Goal: Information Seeking & Learning: Learn about a topic

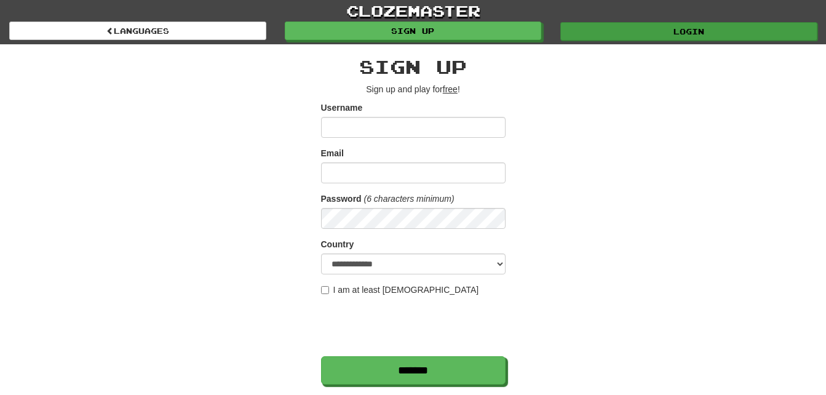
type input "***"
click at [680, 34] on link "Login" at bounding box center [689, 31] width 257 height 18
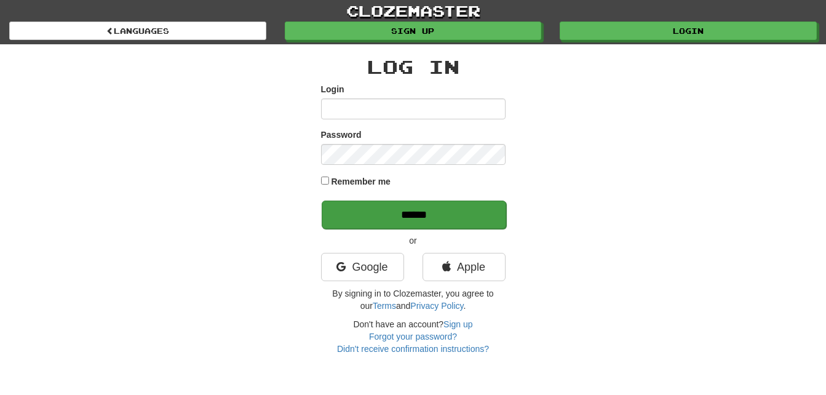
type input "***"
click at [447, 212] on input "******" at bounding box center [414, 215] width 185 height 28
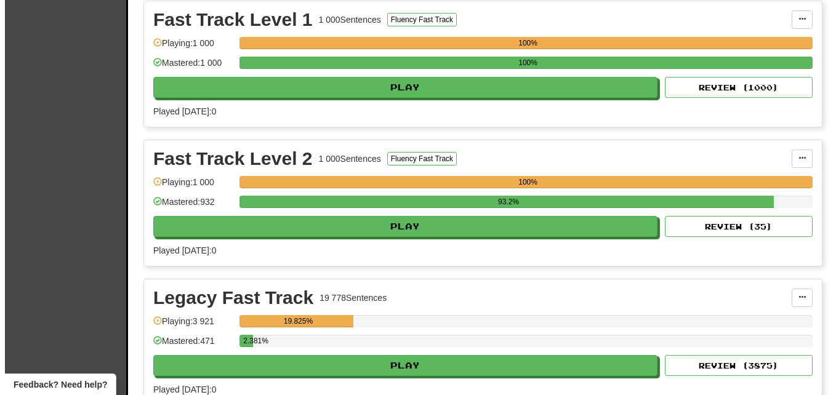
scroll to position [308, 0]
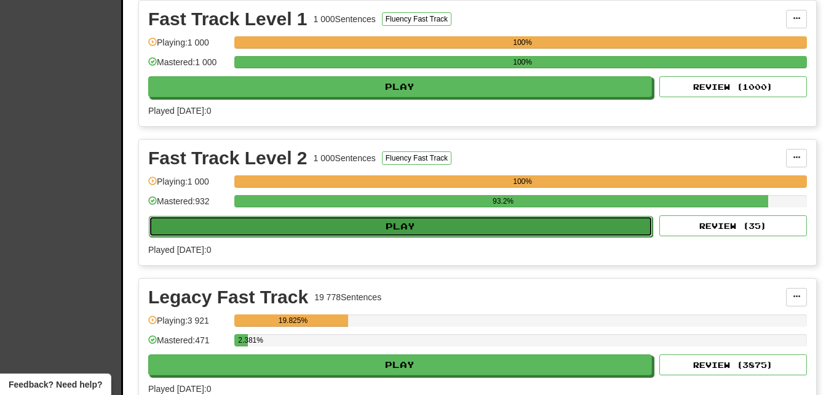
click at [402, 230] on button "Play" at bounding box center [401, 226] width 504 height 21
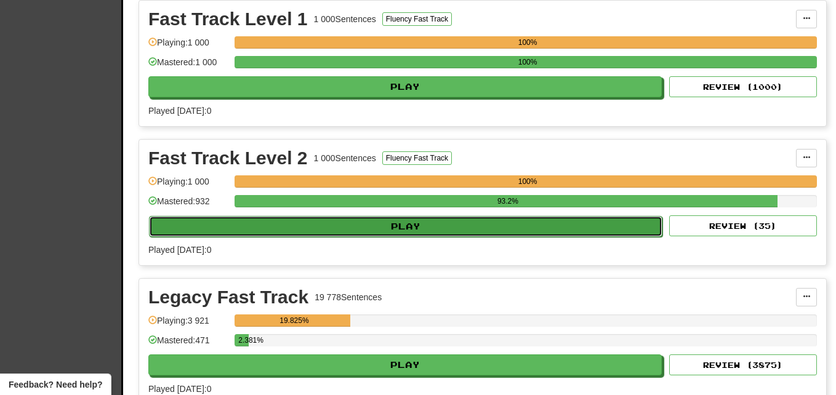
select select "**"
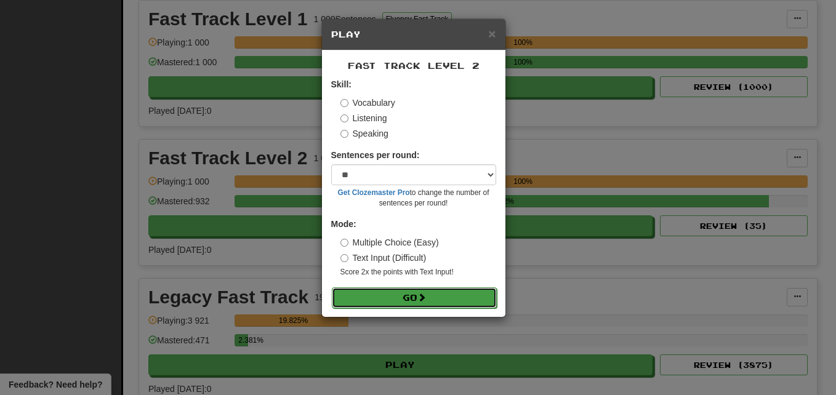
click at [404, 298] on button "Go" at bounding box center [414, 297] width 165 height 21
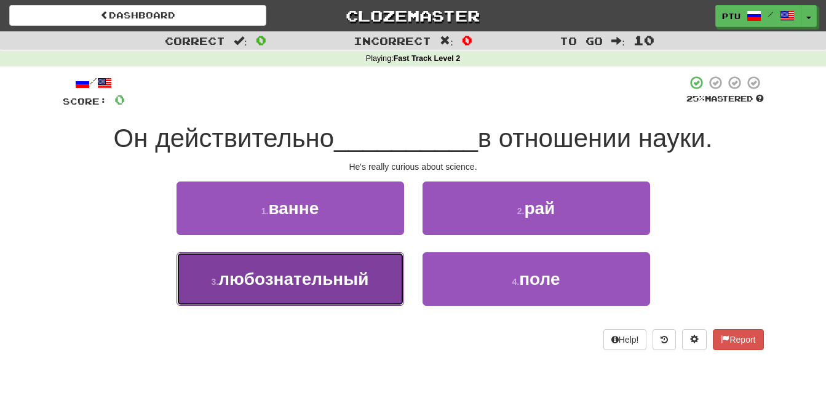
click at [349, 277] on span "любознательный" at bounding box center [293, 278] width 150 height 19
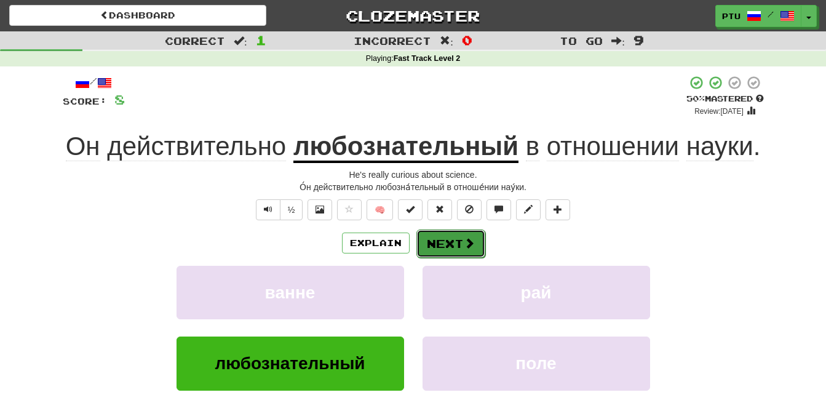
click at [465, 247] on span at bounding box center [469, 242] width 11 height 11
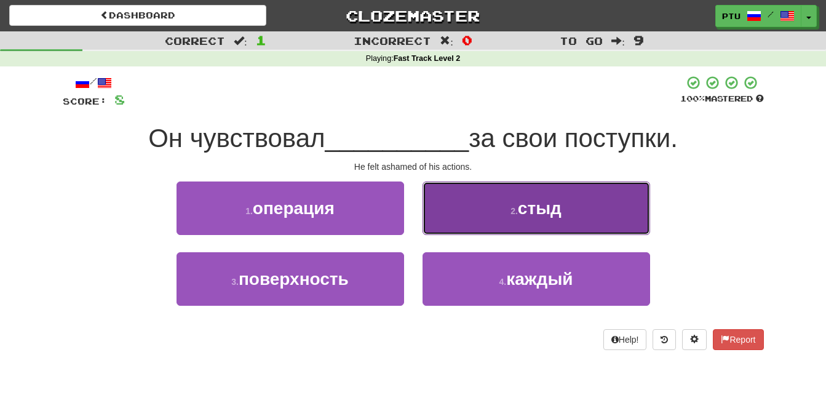
click at [564, 218] on button "2 . стыд" at bounding box center [537, 209] width 228 height 54
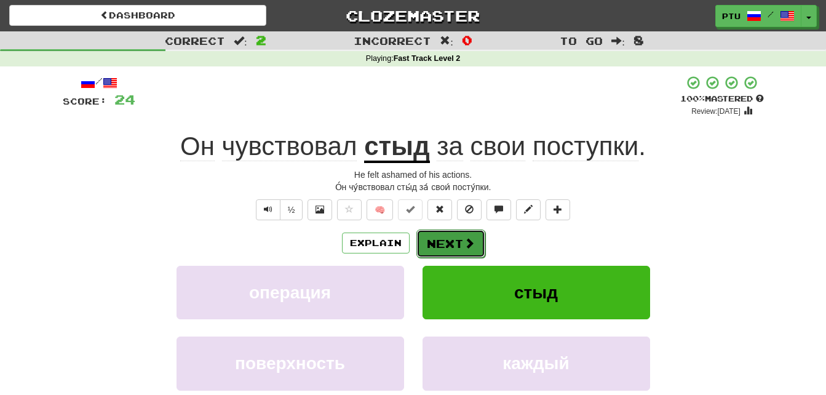
click at [472, 245] on span at bounding box center [469, 242] width 11 height 11
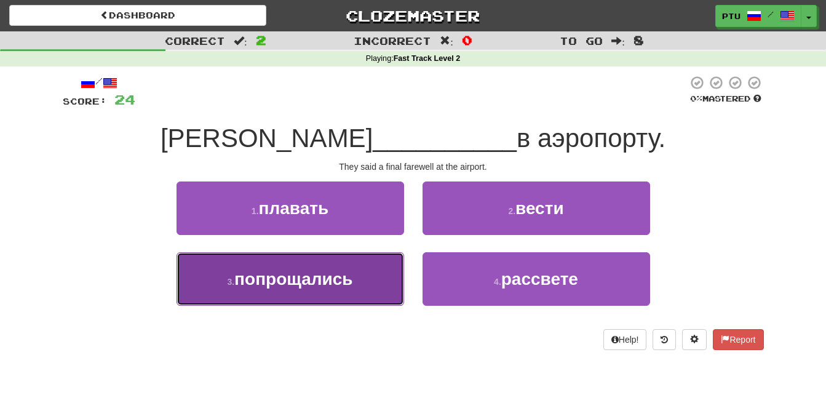
click at [341, 279] on span "попрощались" at bounding box center [293, 278] width 118 height 19
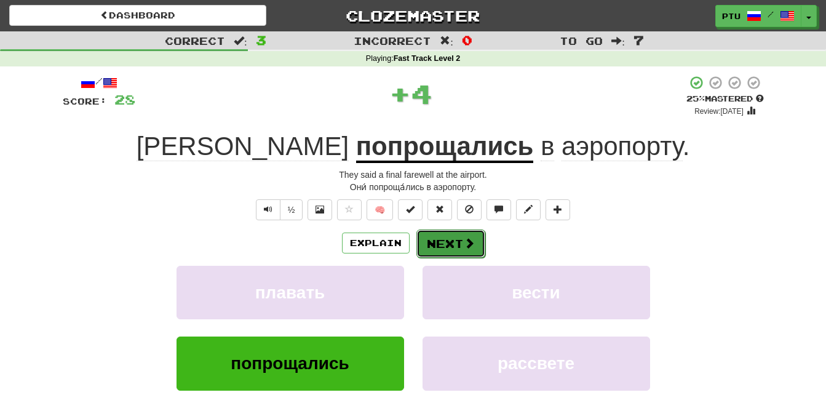
click at [436, 242] on button "Next" at bounding box center [451, 243] width 69 height 28
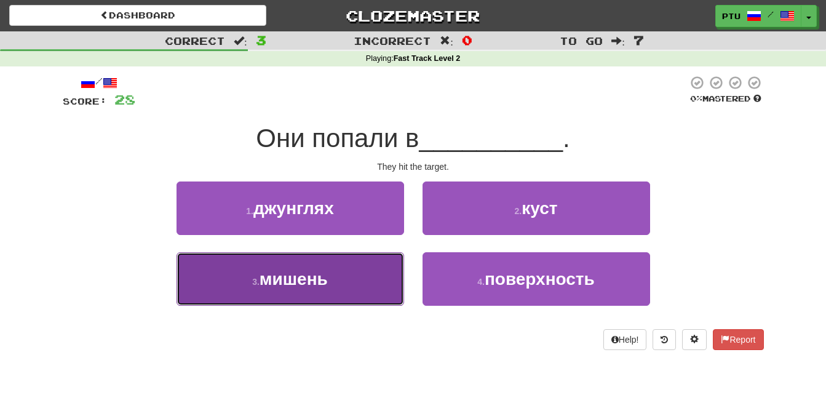
click at [326, 280] on span "мишень" at bounding box center [294, 278] width 68 height 19
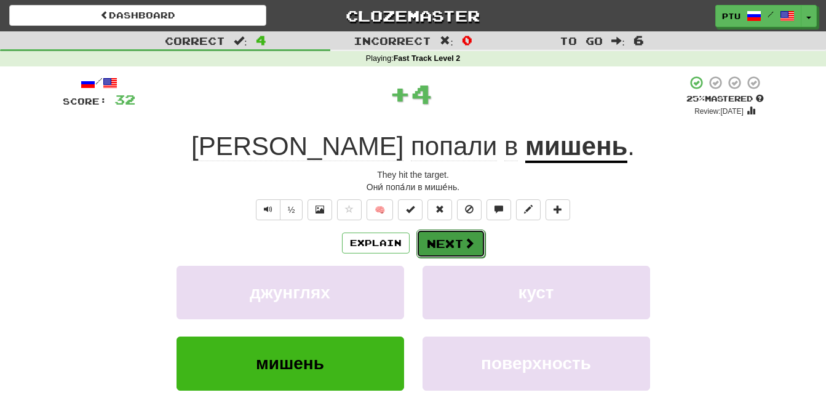
click at [434, 244] on button "Next" at bounding box center [451, 243] width 69 height 28
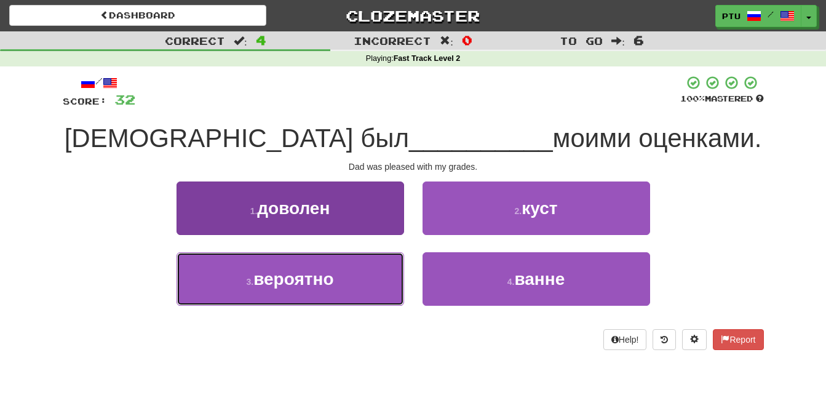
click at [327, 285] on span "вероятно" at bounding box center [293, 278] width 80 height 19
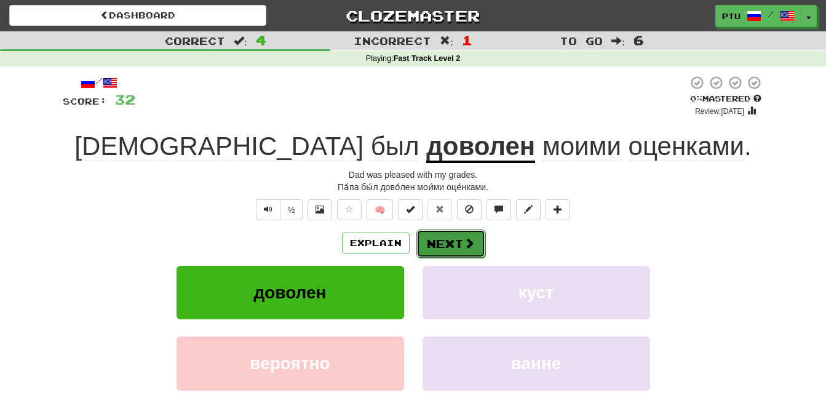
click at [453, 246] on button "Next" at bounding box center [451, 243] width 69 height 28
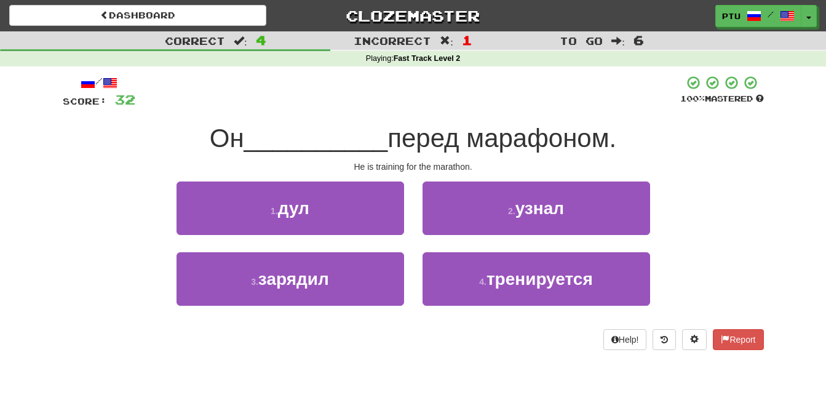
click at [453, 246] on div "2 . узнал" at bounding box center [536, 217] width 246 height 71
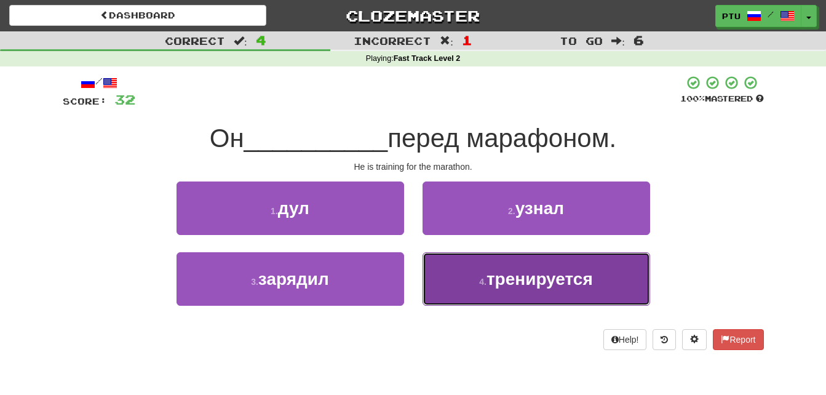
click at [532, 282] on span "тренируется" at bounding box center [540, 278] width 106 height 19
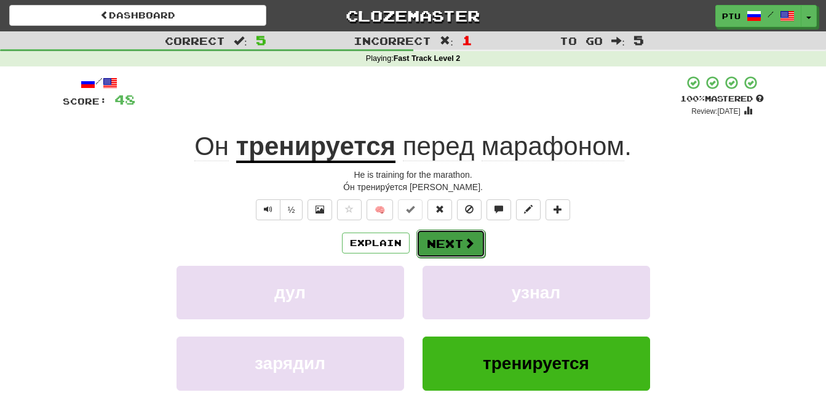
click at [465, 247] on span at bounding box center [469, 242] width 11 height 11
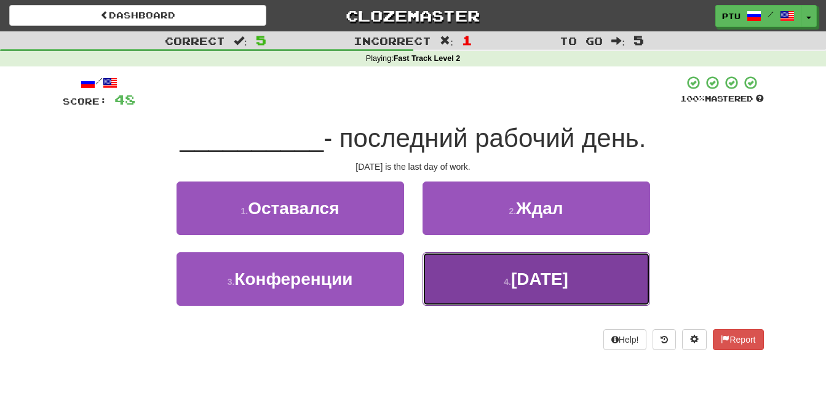
click at [520, 274] on span "Пятница" at bounding box center [539, 278] width 57 height 19
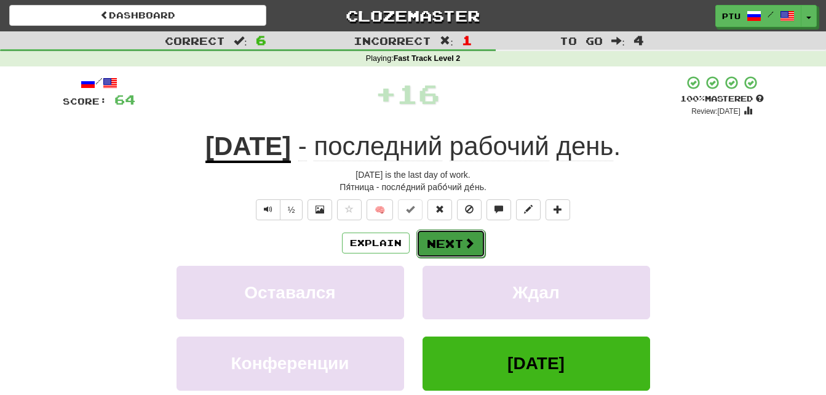
click at [466, 247] on span at bounding box center [469, 242] width 11 height 11
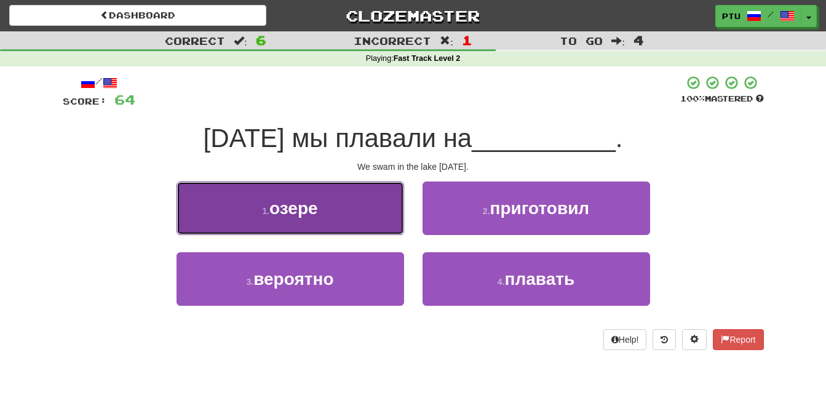
click at [315, 221] on button "1 . озере" at bounding box center [291, 209] width 228 height 54
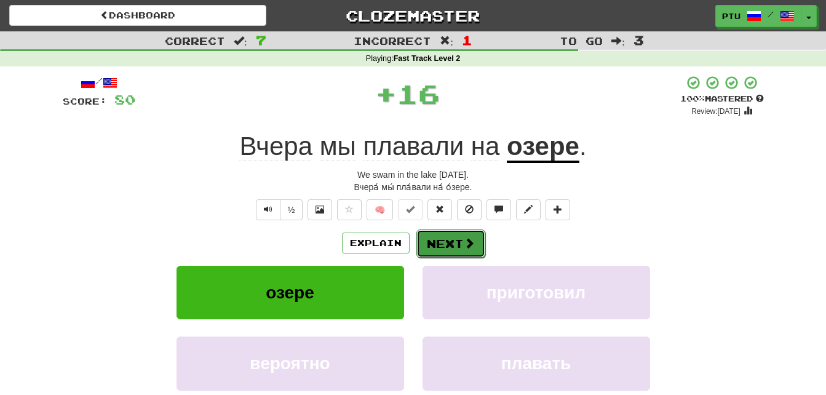
click at [436, 244] on button "Next" at bounding box center [451, 243] width 69 height 28
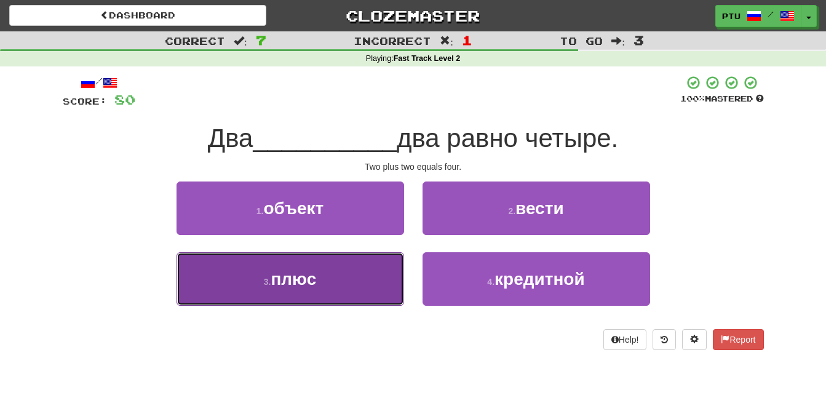
click at [319, 277] on button "3 . плюс" at bounding box center [291, 279] width 228 height 54
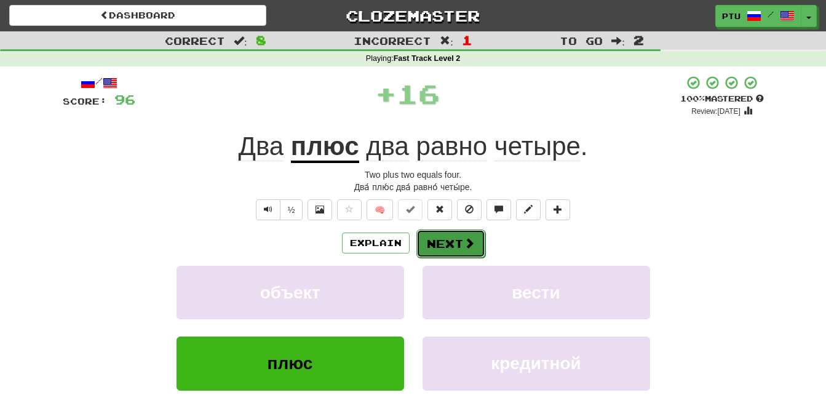
click at [449, 242] on button "Next" at bounding box center [451, 243] width 69 height 28
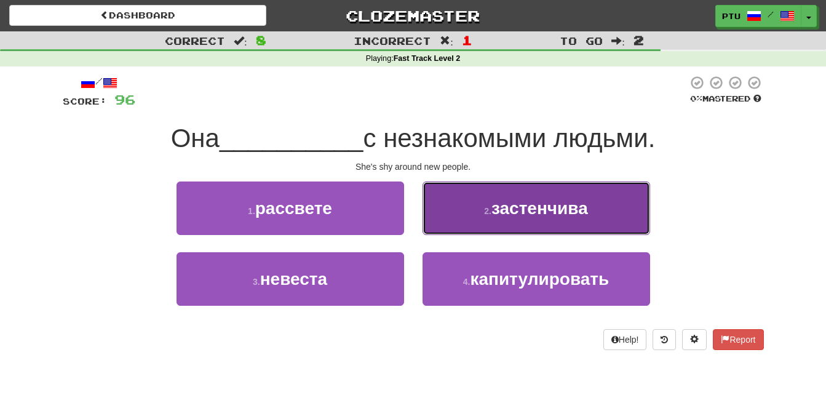
click at [503, 208] on span "застенчива" at bounding box center [540, 208] width 97 height 19
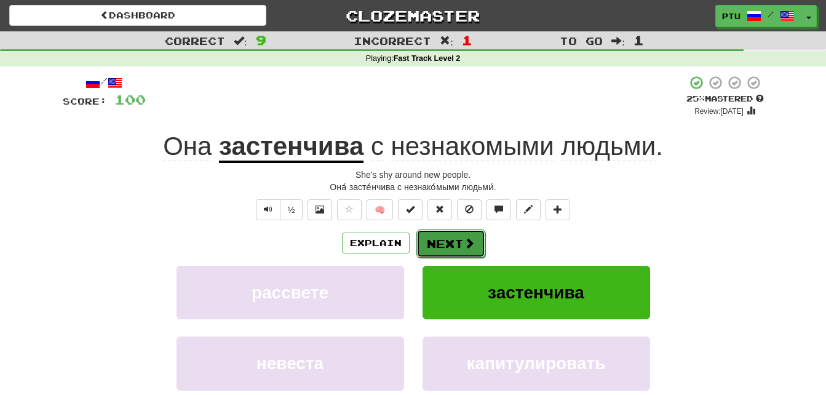
click at [464, 240] on span at bounding box center [469, 242] width 11 height 11
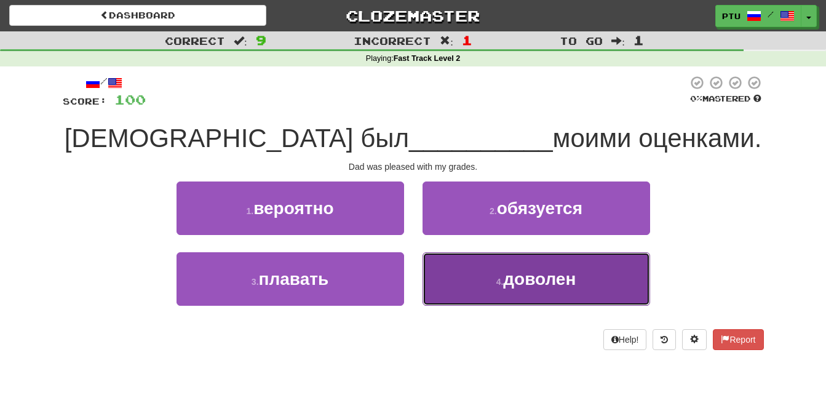
click at [532, 284] on span "доволен" at bounding box center [539, 278] width 73 height 19
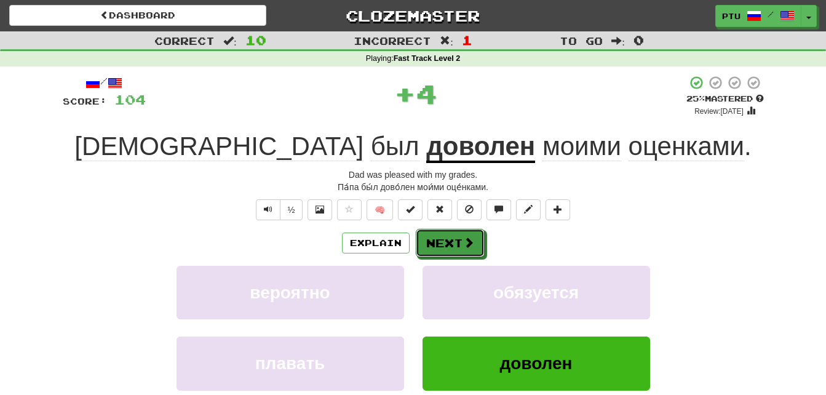
click at [464, 239] on span at bounding box center [468, 242] width 11 height 11
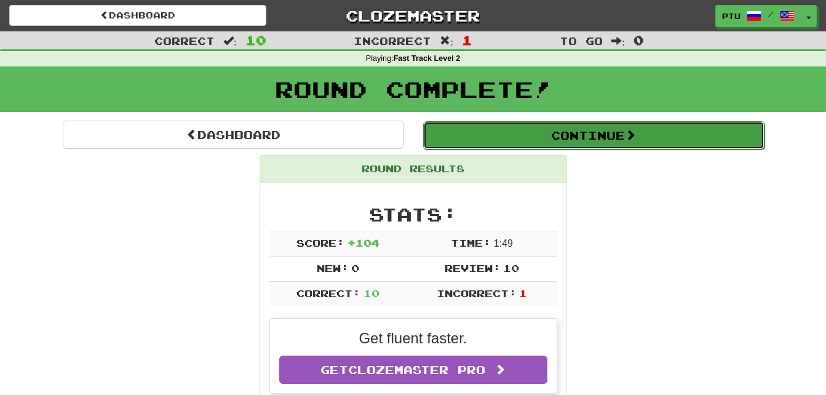
click at [625, 135] on button "Continue" at bounding box center [593, 135] width 341 height 28
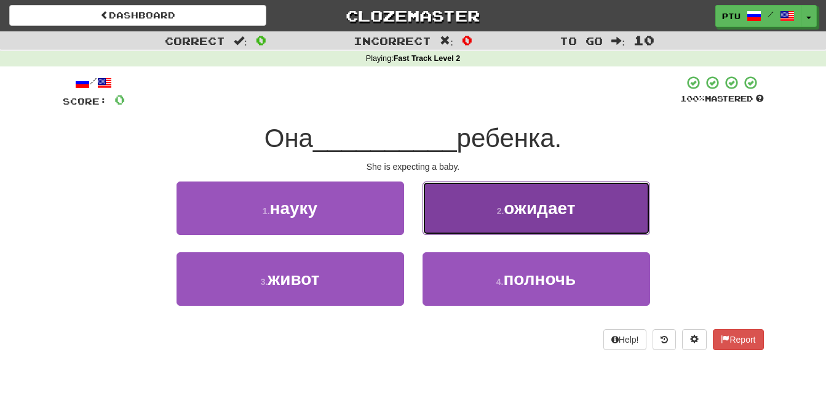
click at [562, 209] on span "ожидает" at bounding box center [539, 208] width 71 height 19
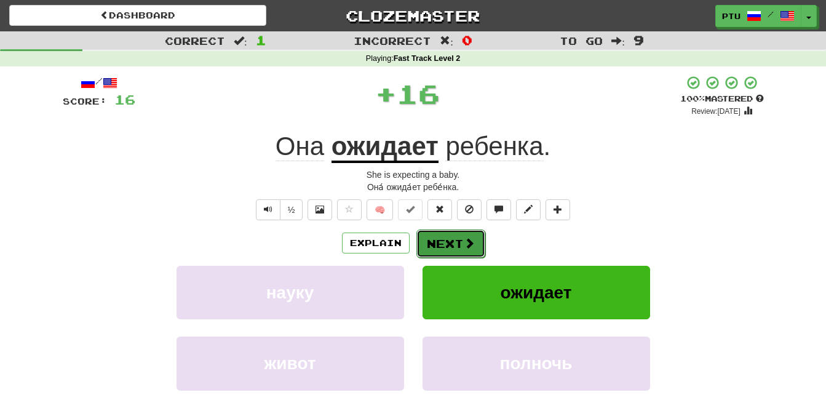
click at [464, 244] on span at bounding box center [469, 242] width 11 height 11
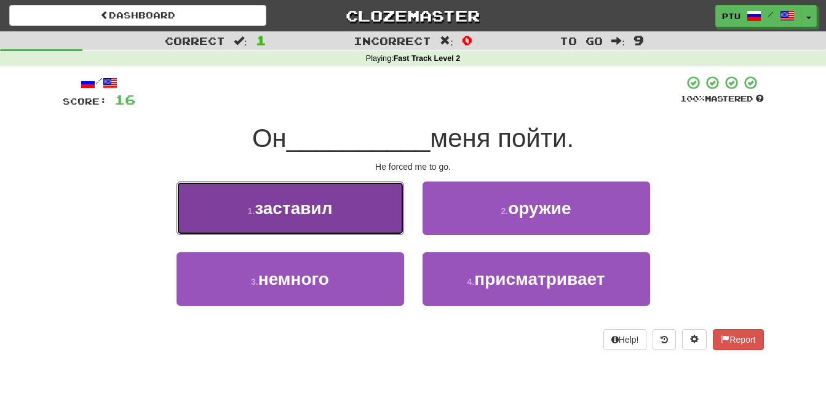
click at [324, 223] on button "1 . заставил" at bounding box center [291, 209] width 228 height 54
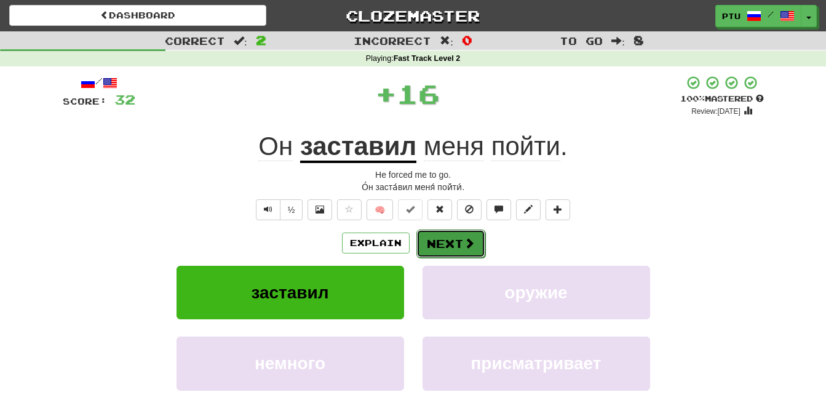
click at [474, 244] on button "Next" at bounding box center [451, 243] width 69 height 28
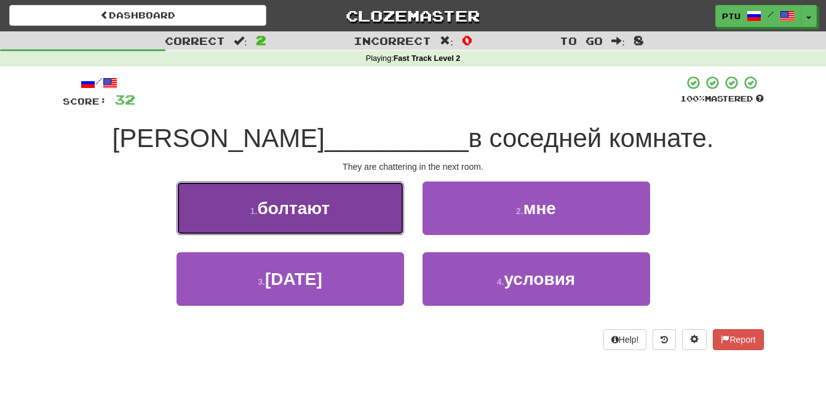
click at [330, 217] on span "болтают" at bounding box center [293, 208] width 73 height 19
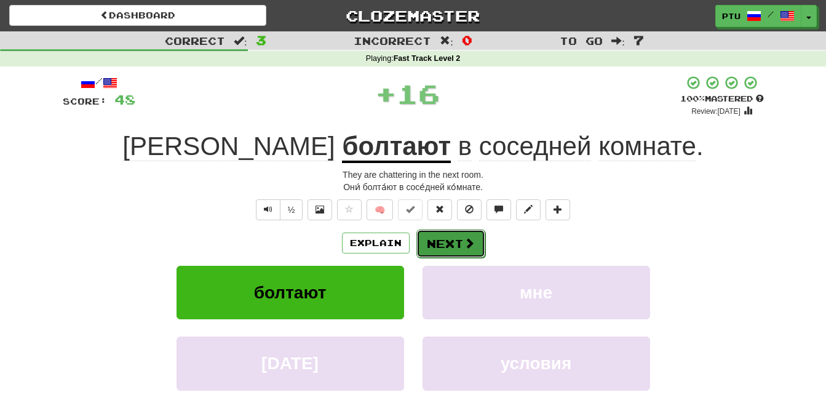
click at [469, 243] on span at bounding box center [469, 242] width 11 height 11
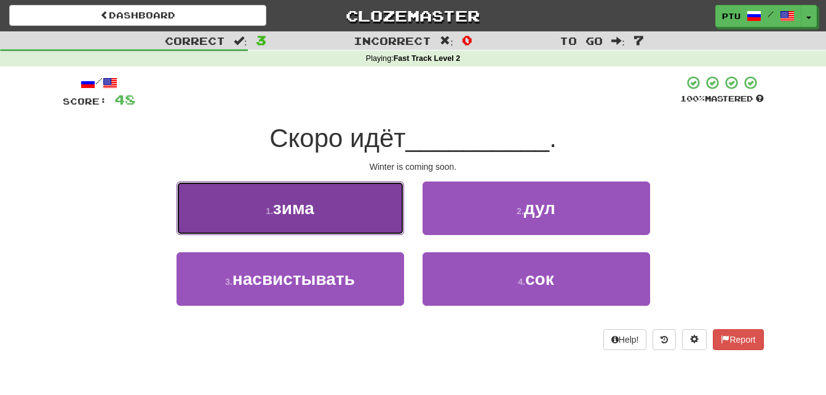
click at [333, 212] on button "1 . зима" at bounding box center [291, 209] width 228 height 54
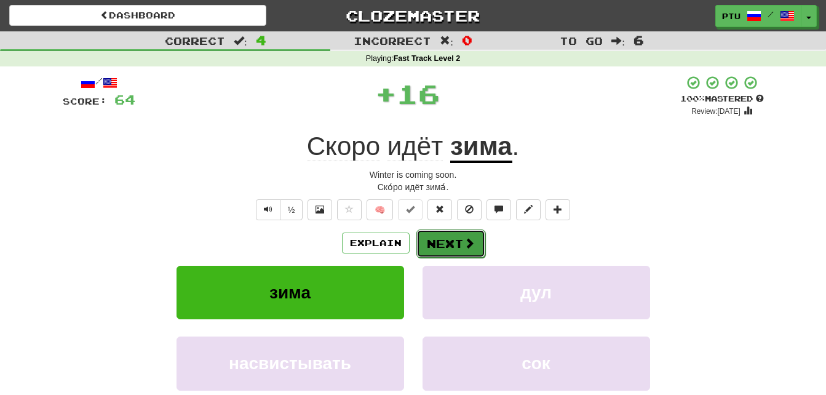
click at [466, 244] on span at bounding box center [469, 242] width 11 height 11
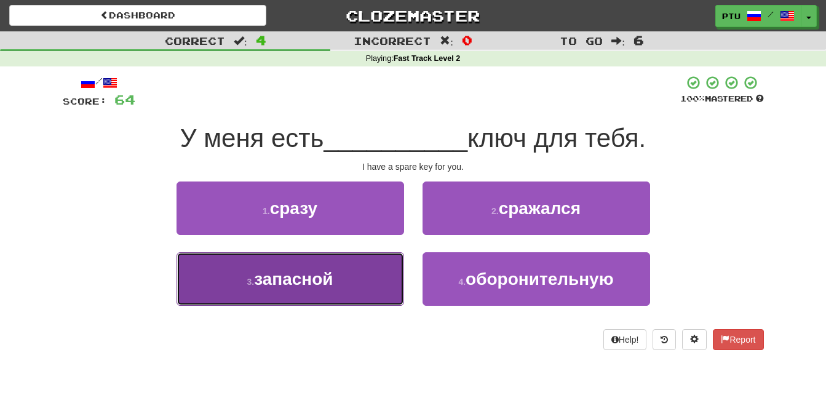
click at [319, 282] on span "запасной" at bounding box center [293, 278] width 79 height 19
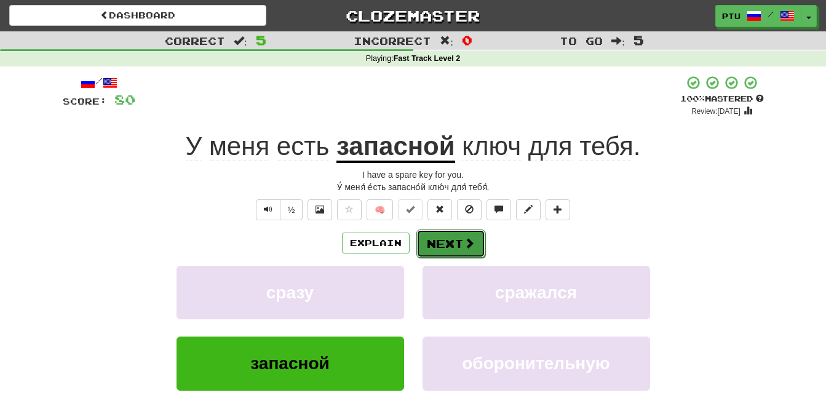
click at [461, 247] on button "Next" at bounding box center [451, 243] width 69 height 28
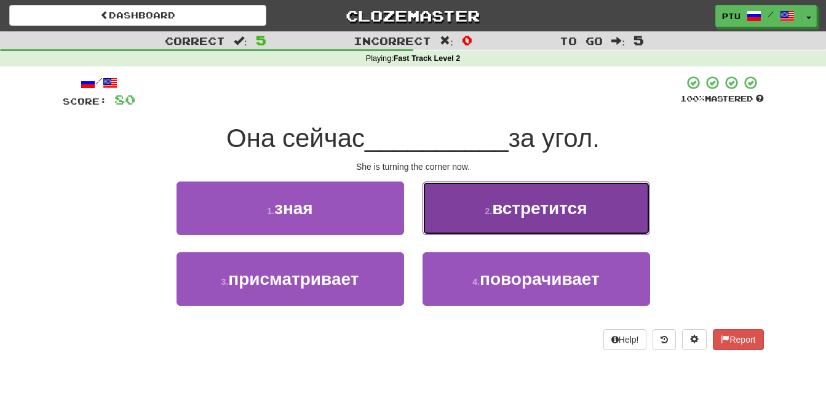
click at [543, 217] on span "встретится" at bounding box center [539, 208] width 95 height 19
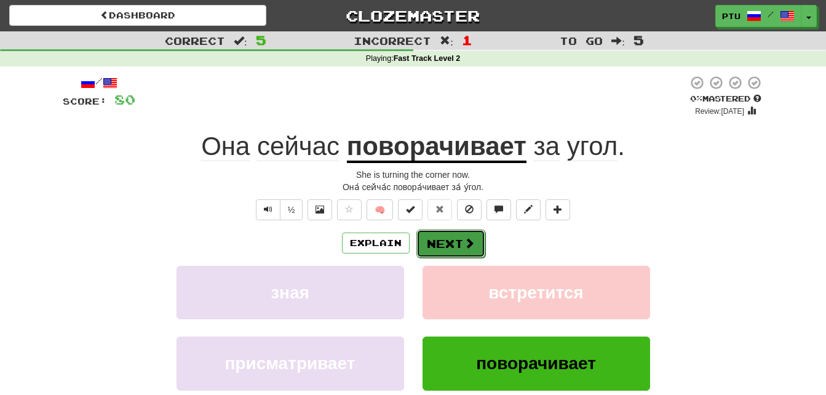
click at [460, 238] on button "Next" at bounding box center [451, 243] width 69 height 28
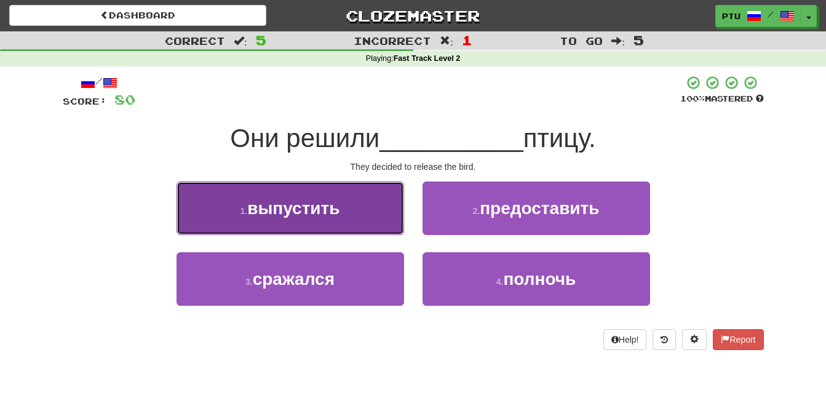
click at [305, 210] on span "выпустить" at bounding box center [293, 208] width 92 height 19
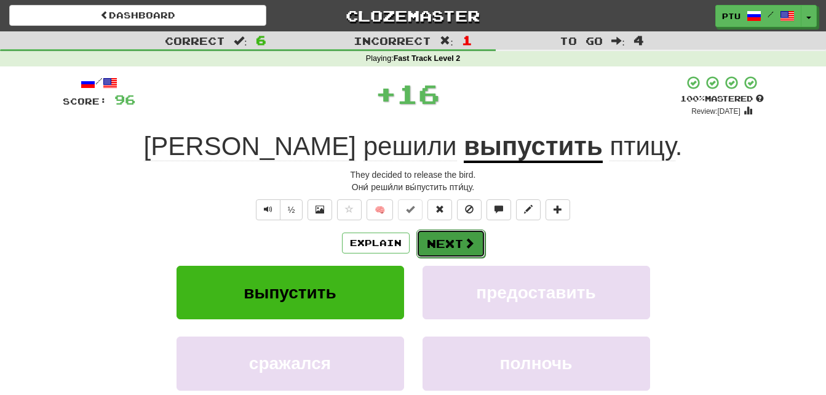
click at [453, 241] on button "Next" at bounding box center [451, 243] width 69 height 28
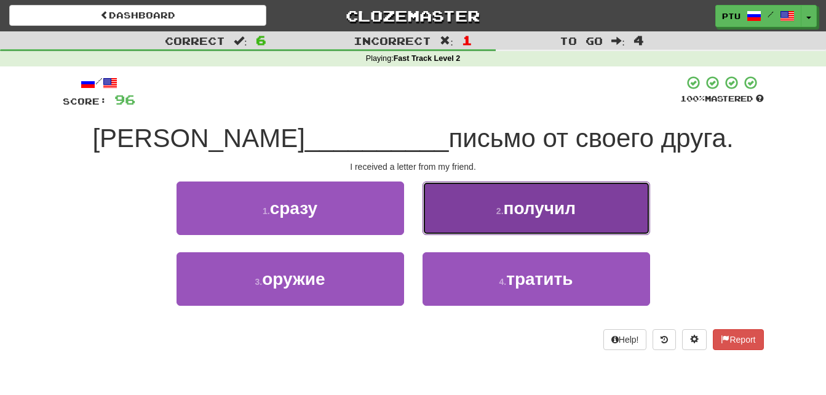
click at [523, 217] on span "получил" at bounding box center [540, 208] width 73 height 19
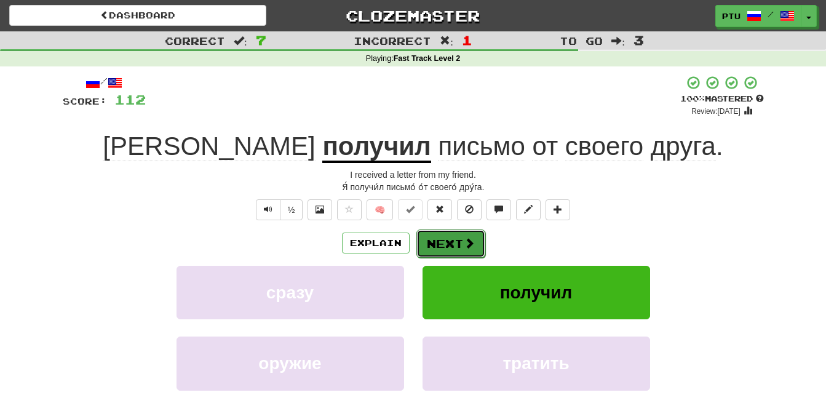
click at [468, 239] on span at bounding box center [469, 242] width 11 height 11
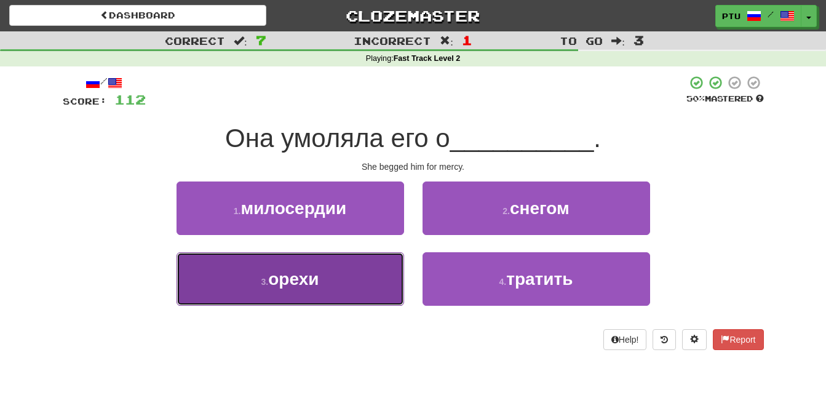
click at [299, 283] on span "орехи" at bounding box center [293, 278] width 50 height 19
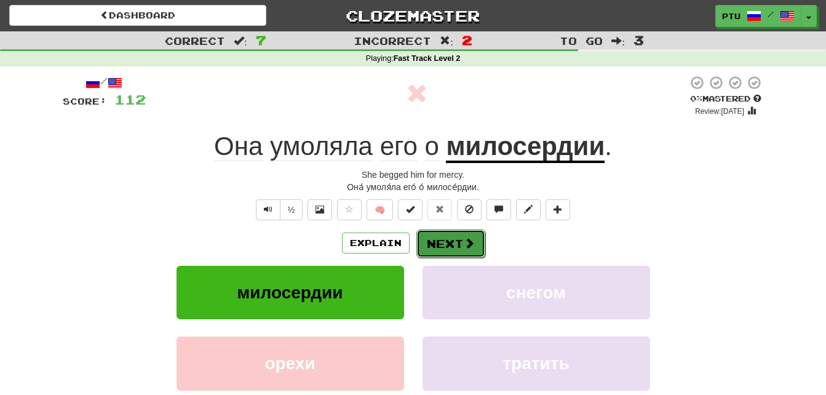
click at [461, 247] on button "Next" at bounding box center [451, 243] width 69 height 28
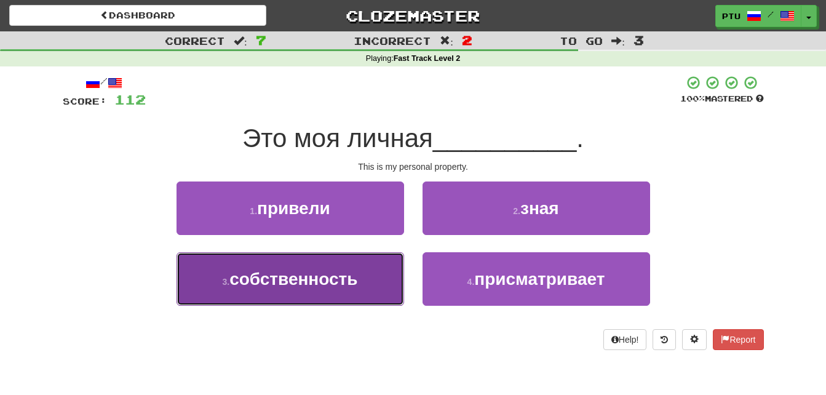
click at [282, 282] on span "собственность" at bounding box center [293, 278] width 128 height 19
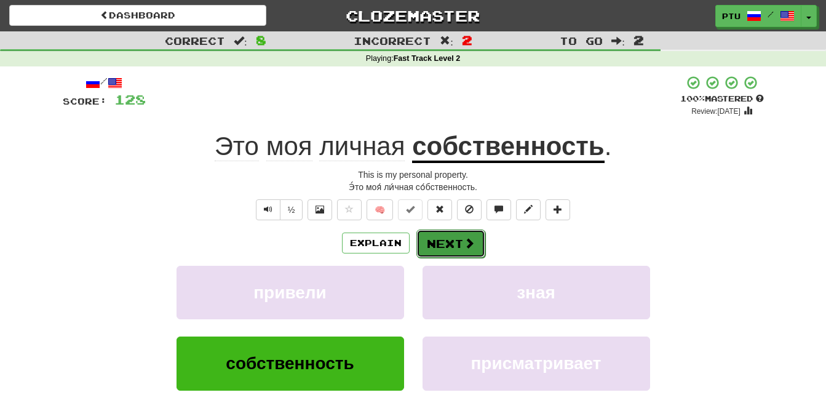
click at [455, 247] on button "Next" at bounding box center [451, 243] width 69 height 28
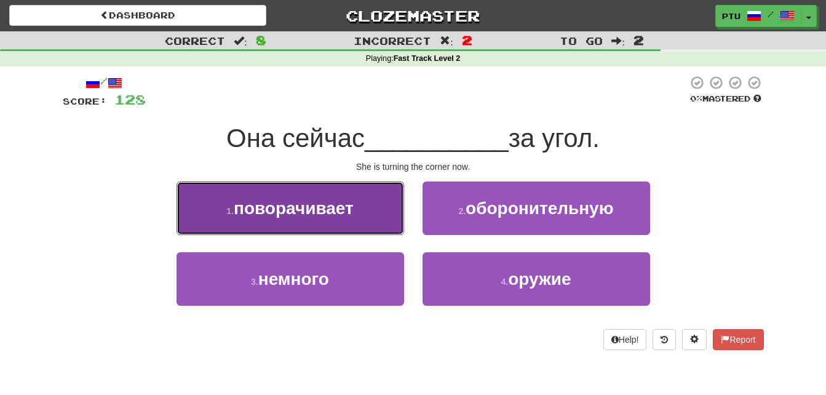
click at [348, 219] on button "1 . поворачивает" at bounding box center [291, 209] width 228 height 54
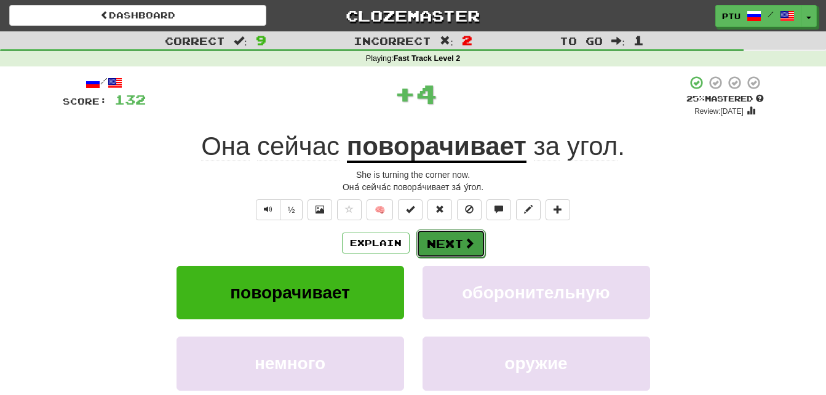
click at [441, 236] on button "Next" at bounding box center [451, 243] width 69 height 28
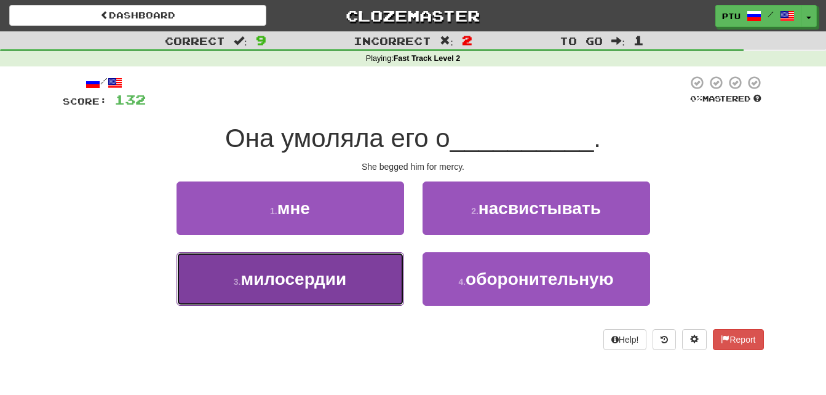
click at [311, 285] on span "милосердии" at bounding box center [294, 278] width 106 height 19
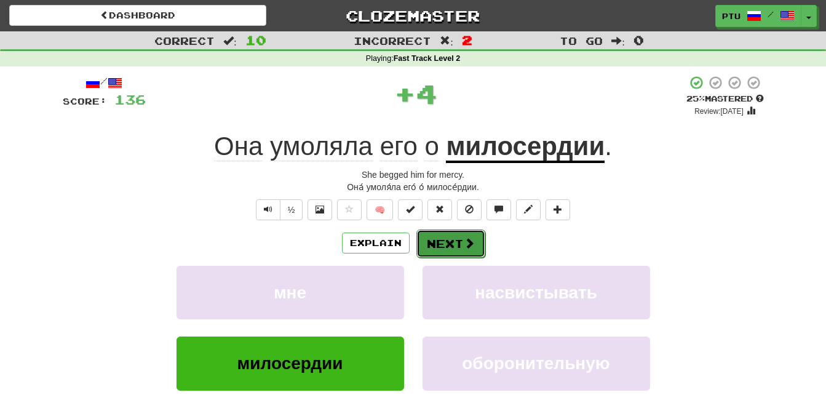
click at [465, 248] on span at bounding box center [469, 242] width 11 height 11
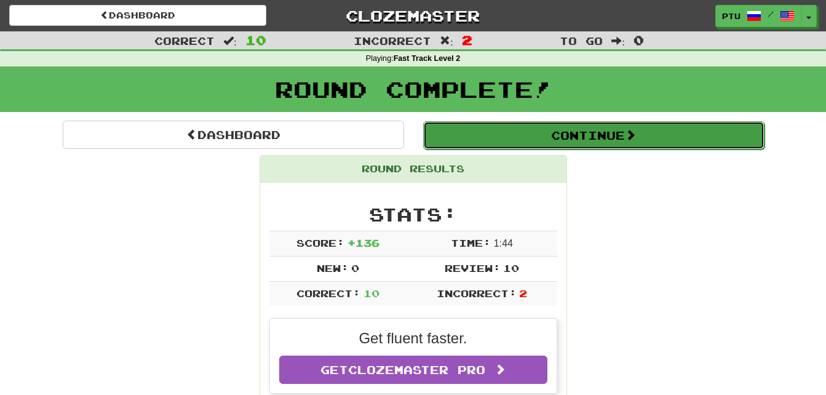
click at [564, 135] on button "Continue" at bounding box center [593, 135] width 341 height 28
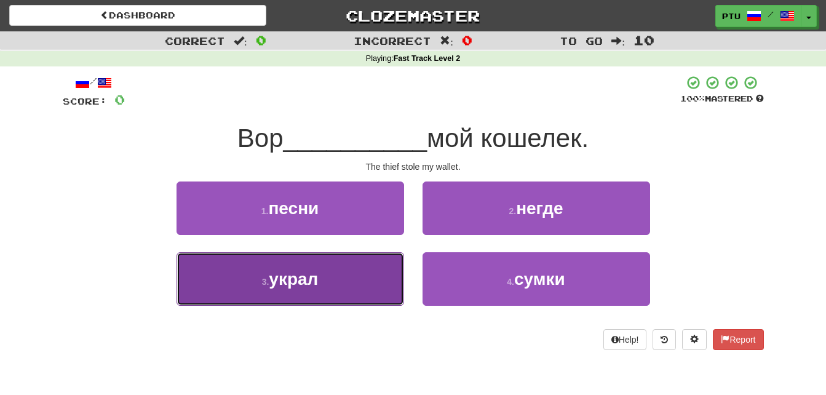
click at [323, 284] on button "3 . украл" at bounding box center [291, 279] width 228 height 54
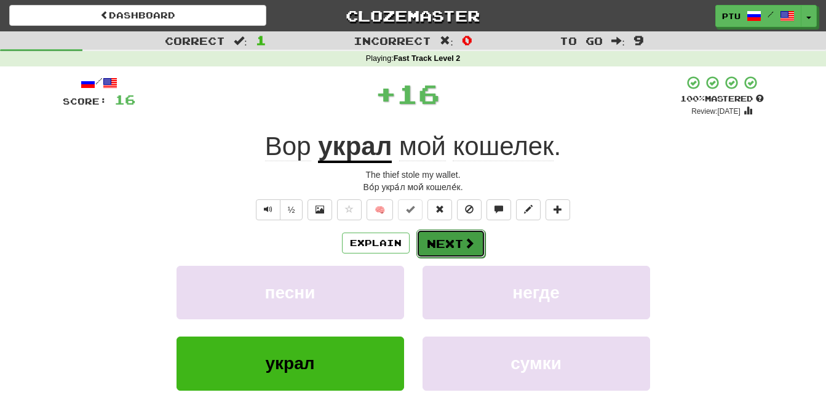
click at [443, 240] on button "Next" at bounding box center [451, 243] width 69 height 28
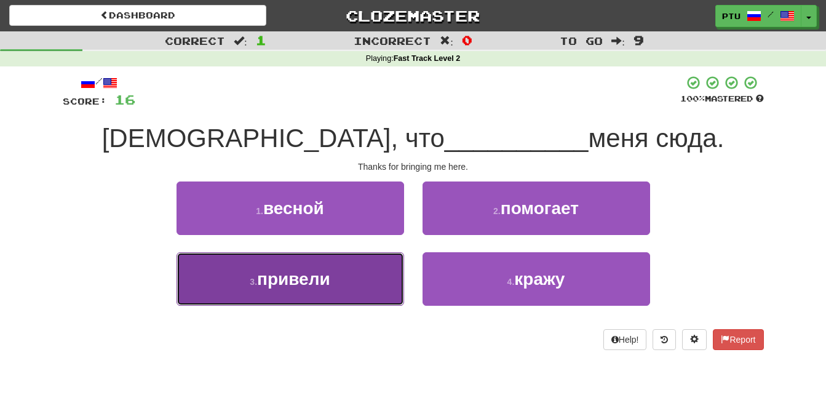
click at [319, 287] on span "привели" at bounding box center [293, 278] width 73 height 19
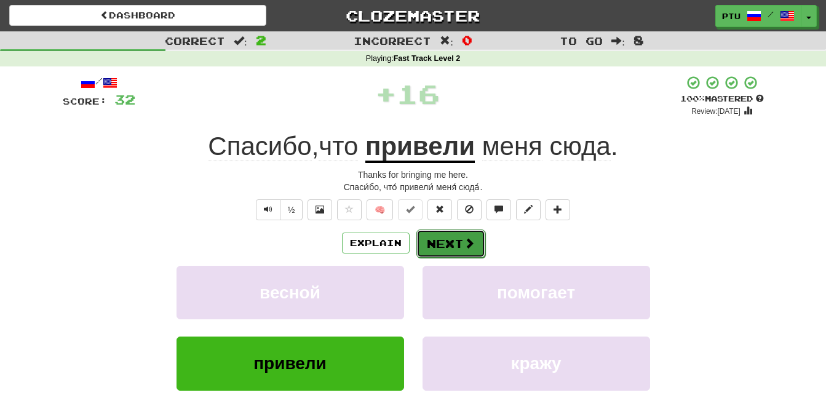
click at [471, 245] on span at bounding box center [469, 242] width 11 height 11
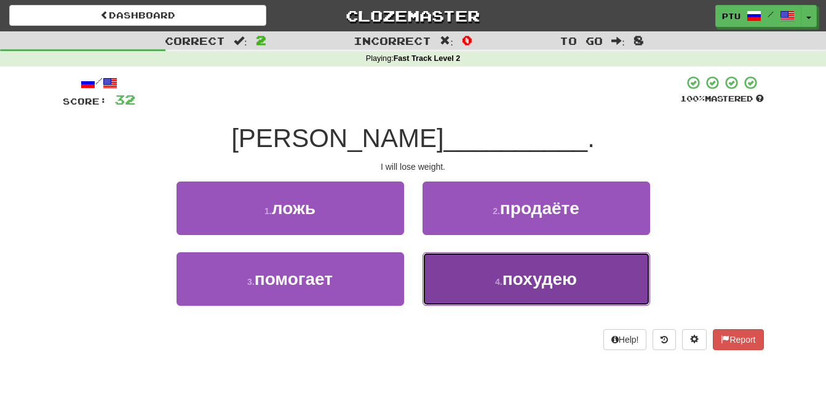
click at [549, 285] on span "похудею" at bounding box center [540, 278] width 74 height 19
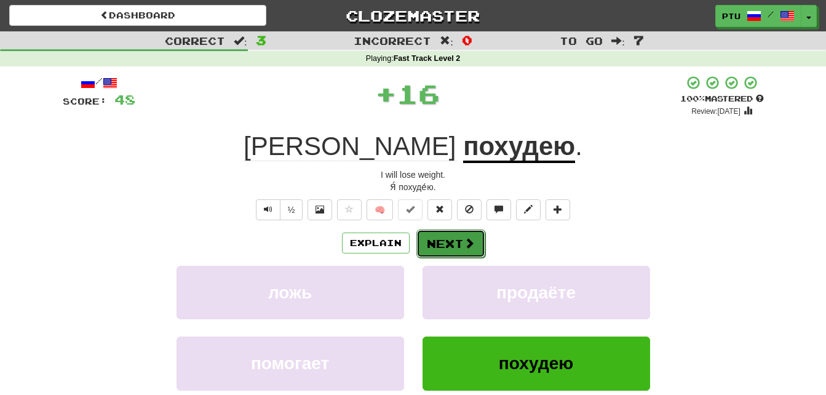
click at [470, 244] on span at bounding box center [469, 242] width 11 height 11
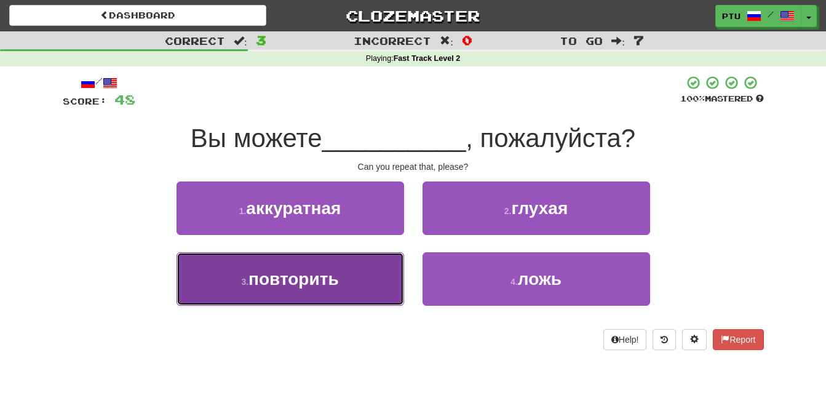
click at [333, 281] on span "повторить" at bounding box center [294, 278] width 90 height 19
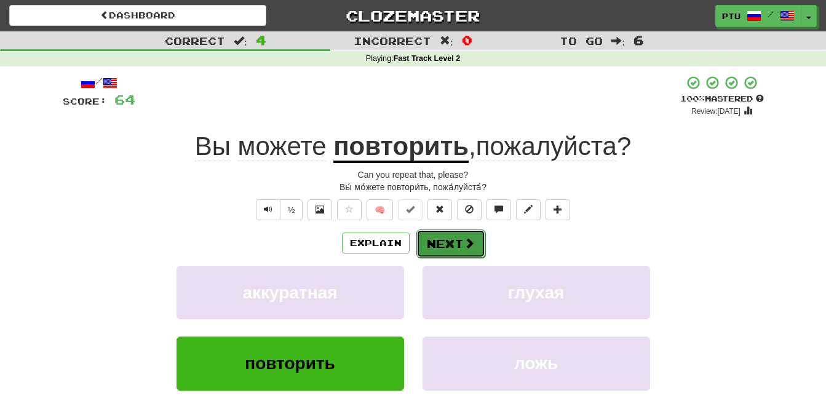
click at [453, 241] on button "Next" at bounding box center [451, 243] width 69 height 28
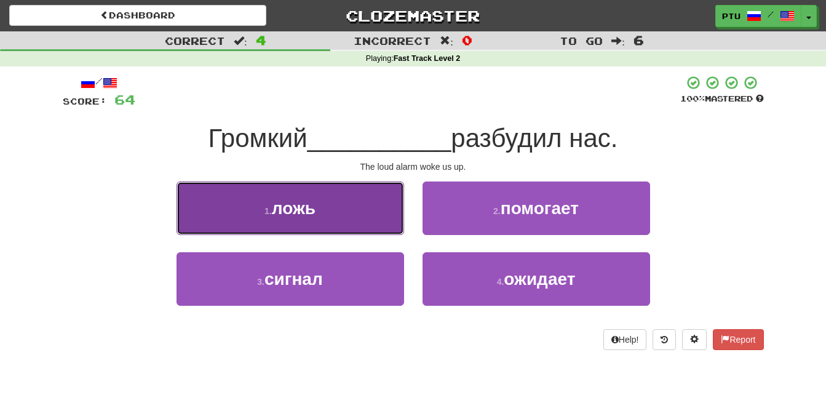
click at [317, 213] on button "1 . ложь" at bounding box center [291, 209] width 228 height 54
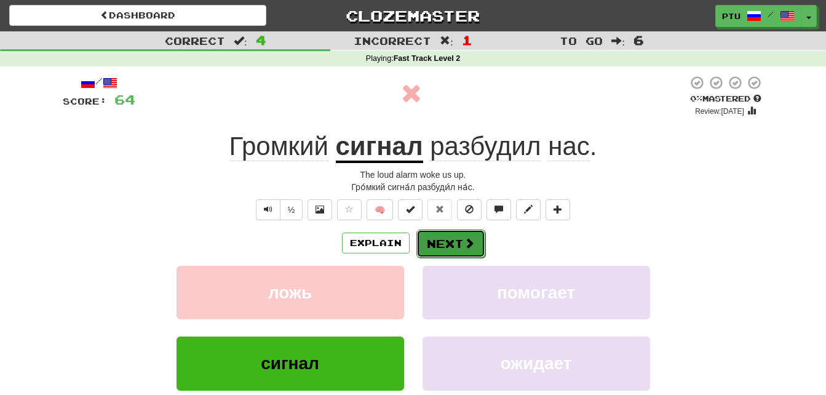
click at [464, 247] on span at bounding box center [469, 242] width 11 height 11
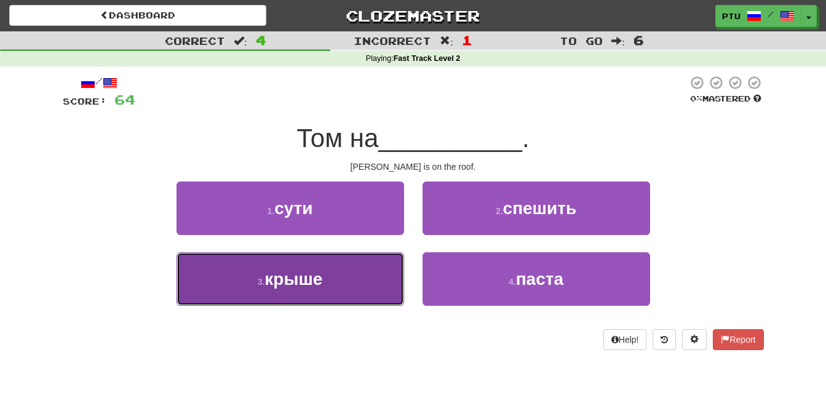
click at [325, 282] on button "3 . крыше" at bounding box center [291, 279] width 228 height 54
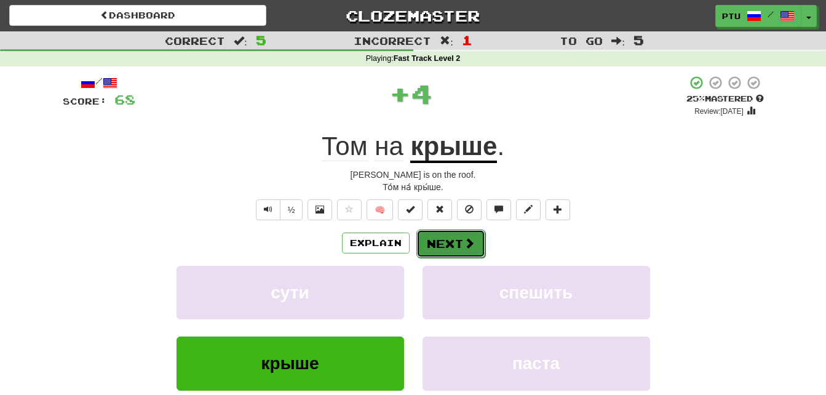
click at [435, 243] on button "Next" at bounding box center [451, 243] width 69 height 28
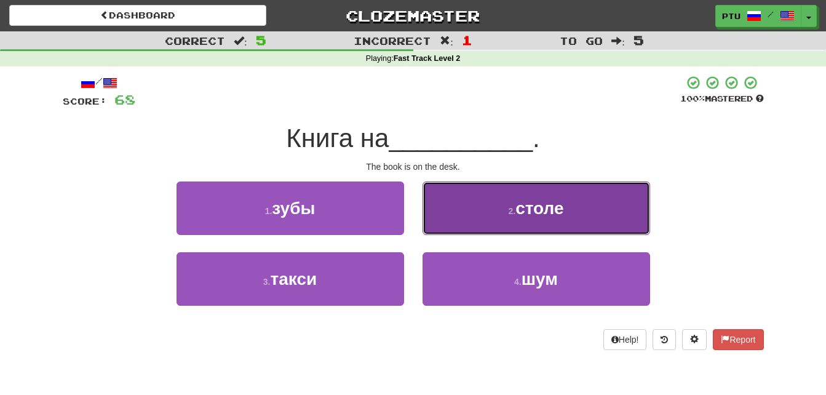
click at [532, 218] on button "2 . столе" at bounding box center [537, 209] width 228 height 54
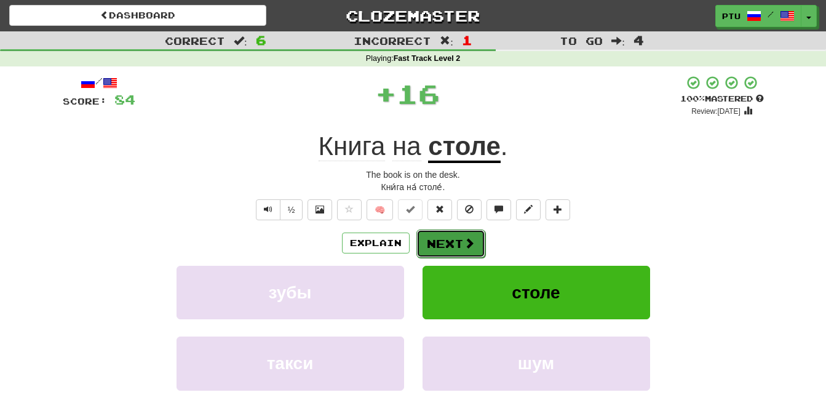
click at [447, 242] on button "Next" at bounding box center [451, 243] width 69 height 28
